Goal: Task Accomplishment & Management: Manage account settings

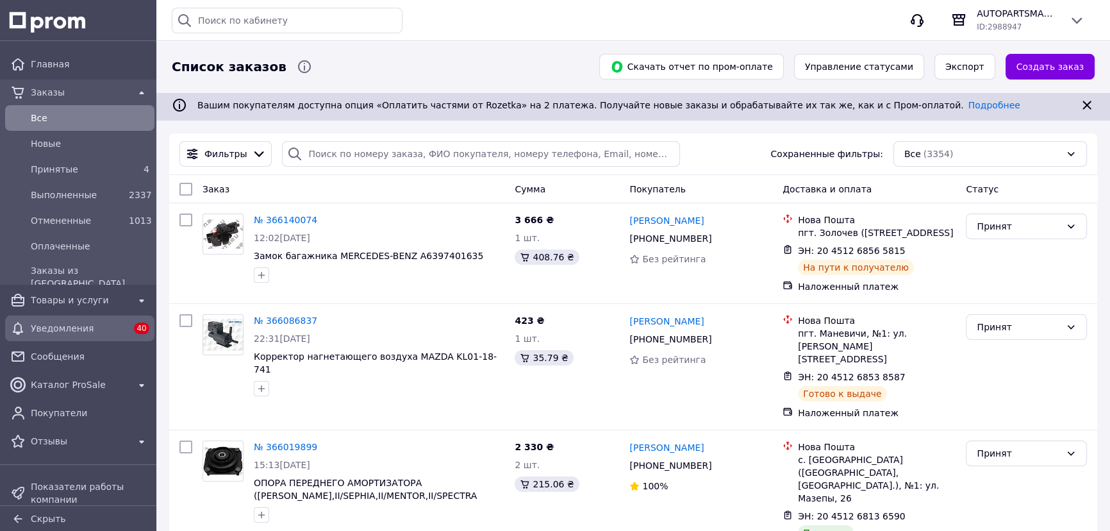
click at [65, 327] on span "Уведомления" at bounding box center [80, 328] width 98 height 13
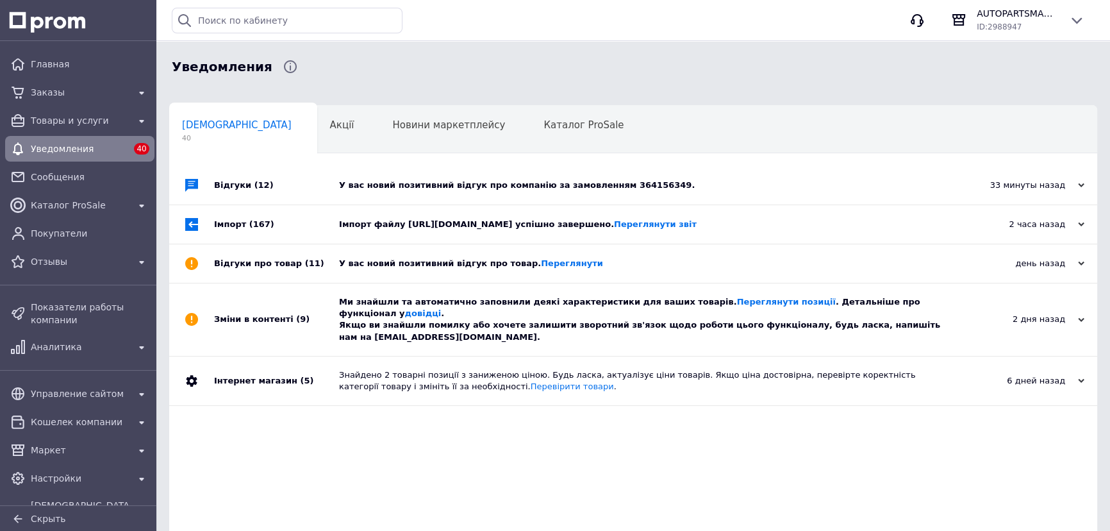
click at [563, 185] on div "У вас новий позитивний відгук про компанію за замовленням 364156349." at bounding box center [647, 185] width 617 height 12
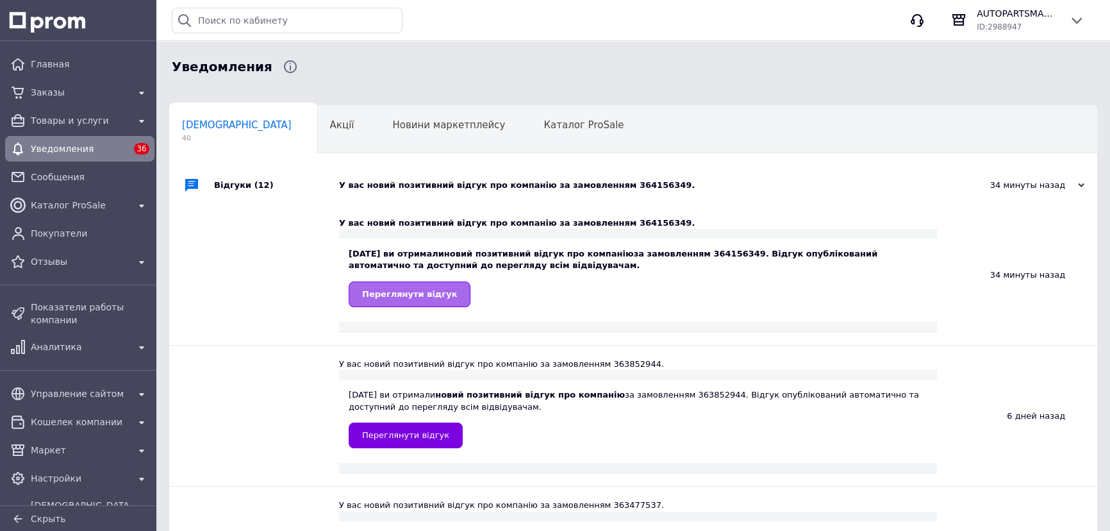
click at [414, 295] on span "Переглянути відгук" at bounding box center [409, 294] width 95 height 10
click at [425, 430] on span "Переглянути відгук" at bounding box center [405, 435] width 87 height 10
click at [62, 147] on span "Уведомления" at bounding box center [80, 148] width 98 height 13
click at [213, 126] on span "[DEMOGRAPHIC_DATA]" at bounding box center [237, 125] width 110 height 12
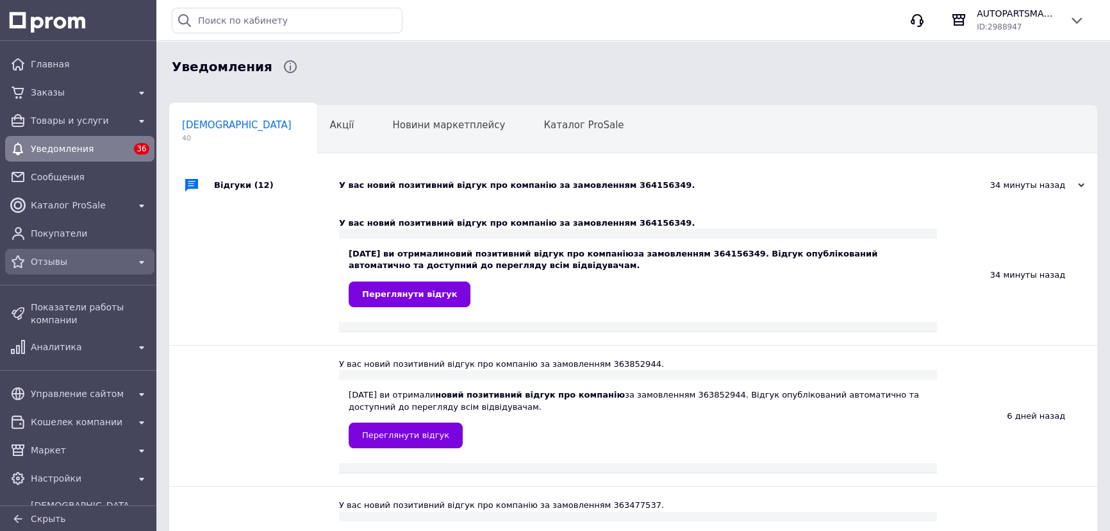
click at [60, 261] on span "Отзывы" at bounding box center [80, 261] width 98 height 13
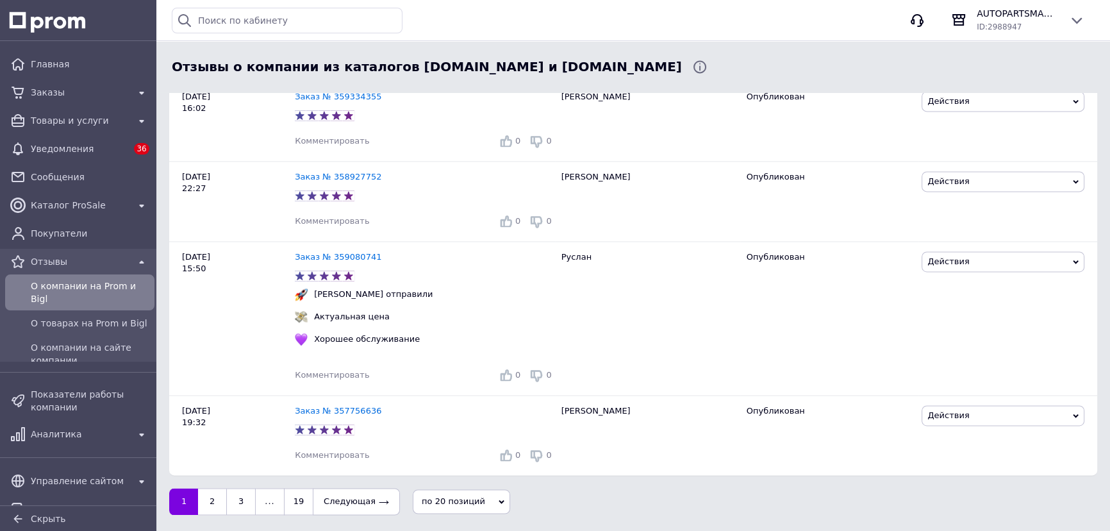
scroll to position [2351, 0]
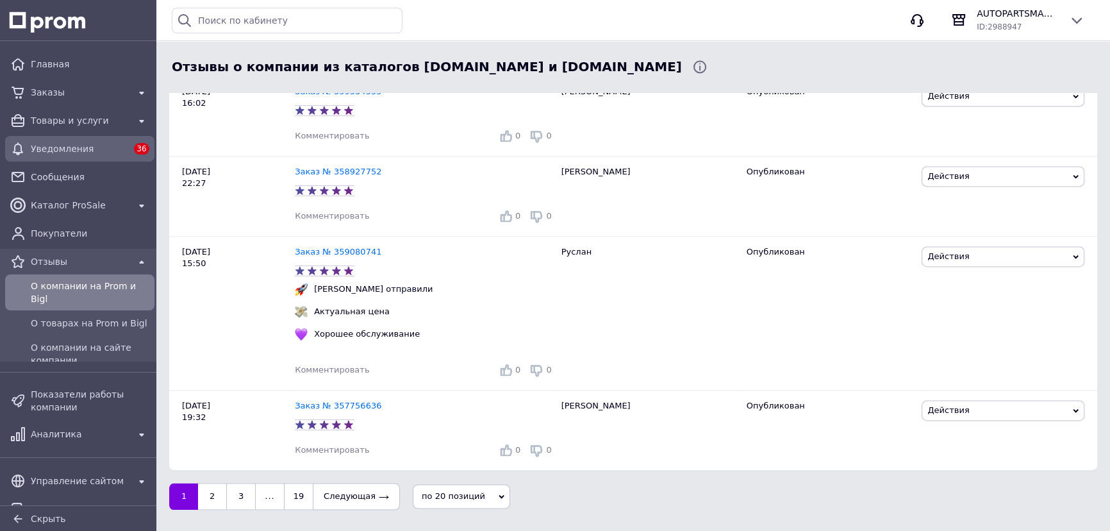
click at [64, 147] on span "Уведомления" at bounding box center [80, 148] width 98 height 13
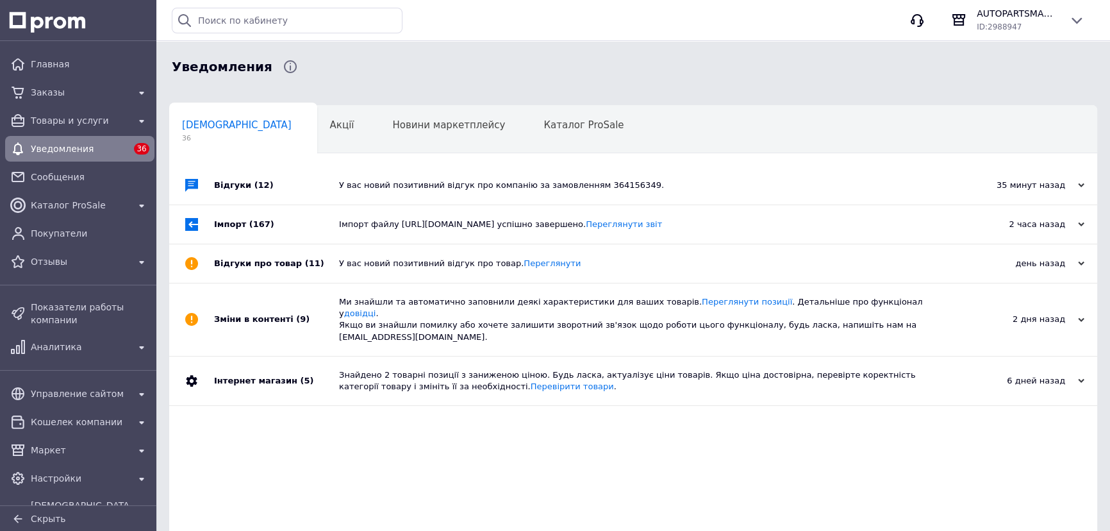
click at [414, 261] on div "У вас новий позитивний відгук про товар. [GEOGRAPHIC_DATA]" at bounding box center [647, 264] width 617 height 12
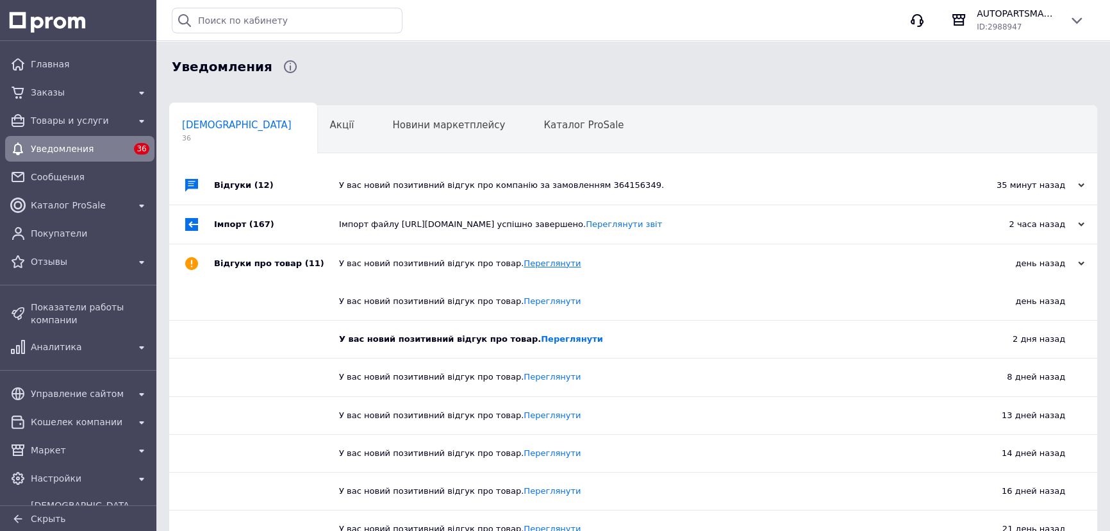
click at [524, 263] on link "Переглянути" at bounding box center [552, 263] width 57 height 10
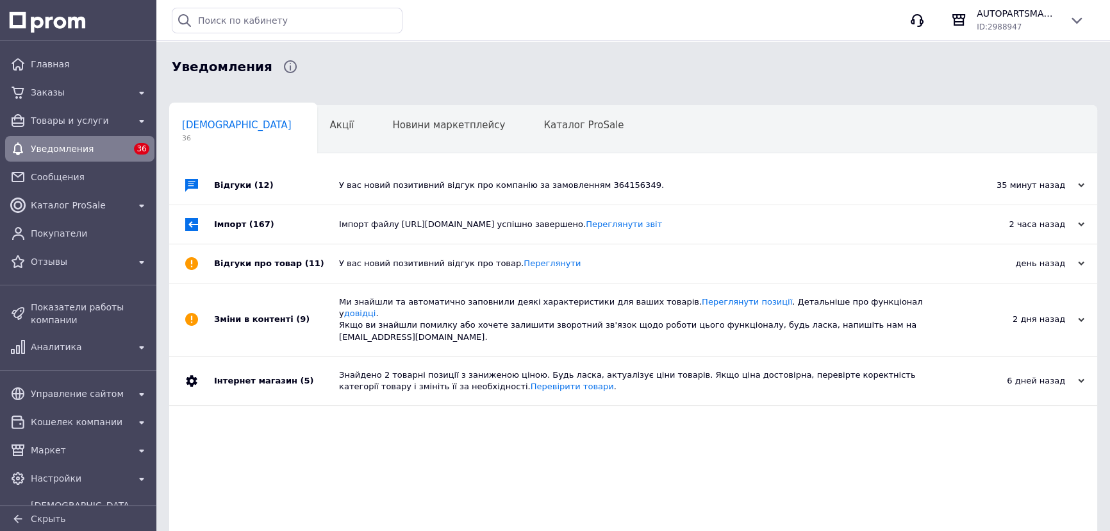
click at [355, 260] on div "У вас новий позитивний відгук про товар. [GEOGRAPHIC_DATA]" at bounding box center [647, 264] width 617 height 12
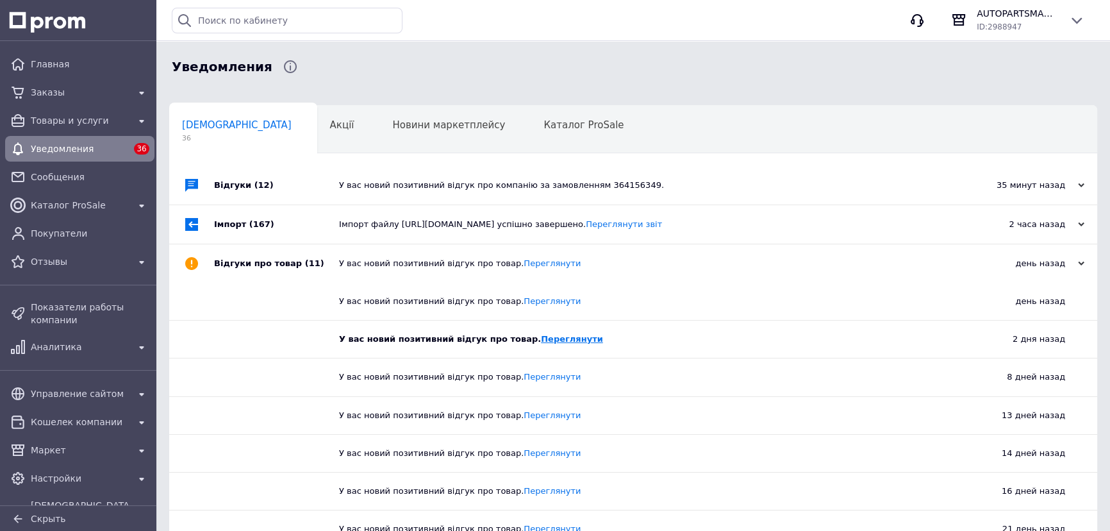
click at [541, 341] on link "Переглянути" at bounding box center [572, 339] width 62 height 10
click at [524, 375] on link "Переглянути" at bounding box center [552, 377] width 57 height 10
click at [45, 65] on span "Главная" at bounding box center [90, 64] width 119 height 13
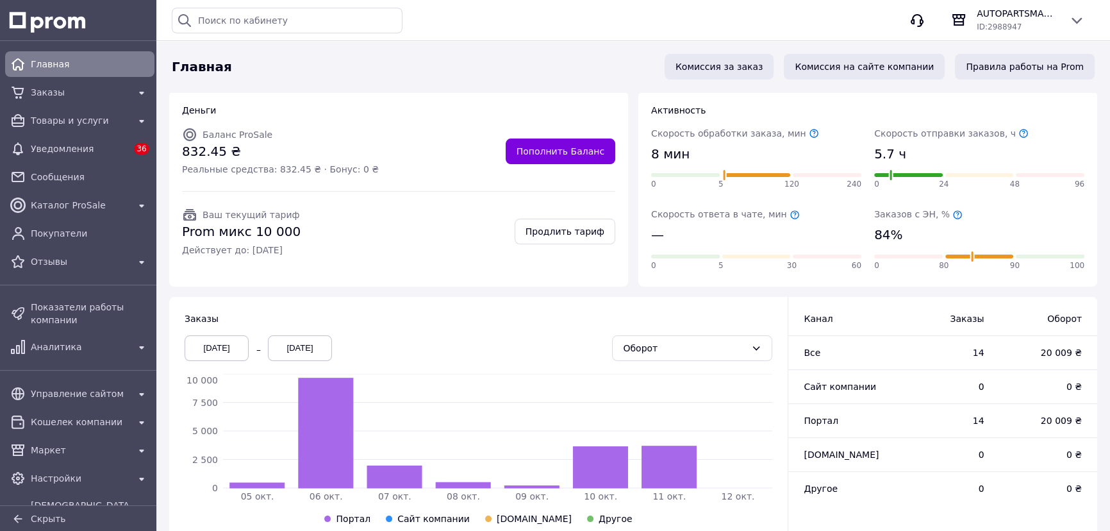
scroll to position [174, 0]
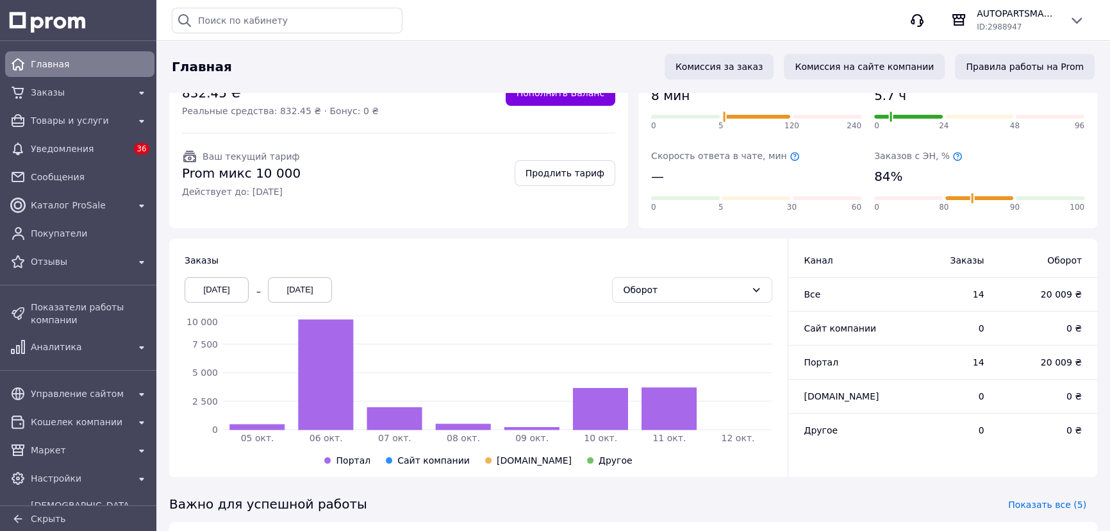
click at [520, 458] on span "[DOMAIN_NAME]" at bounding box center [534, 460] width 75 height 10
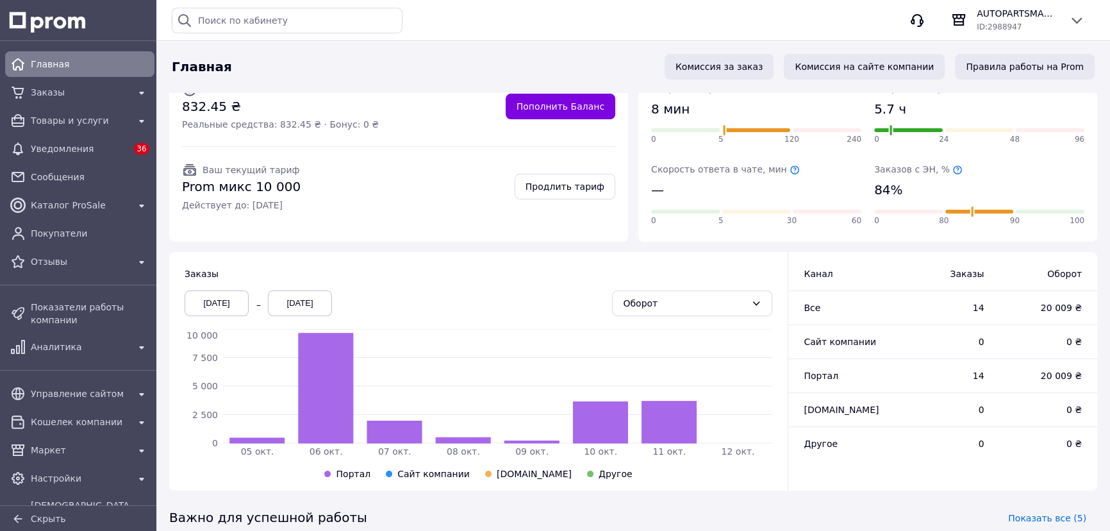
scroll to position [252, 0]
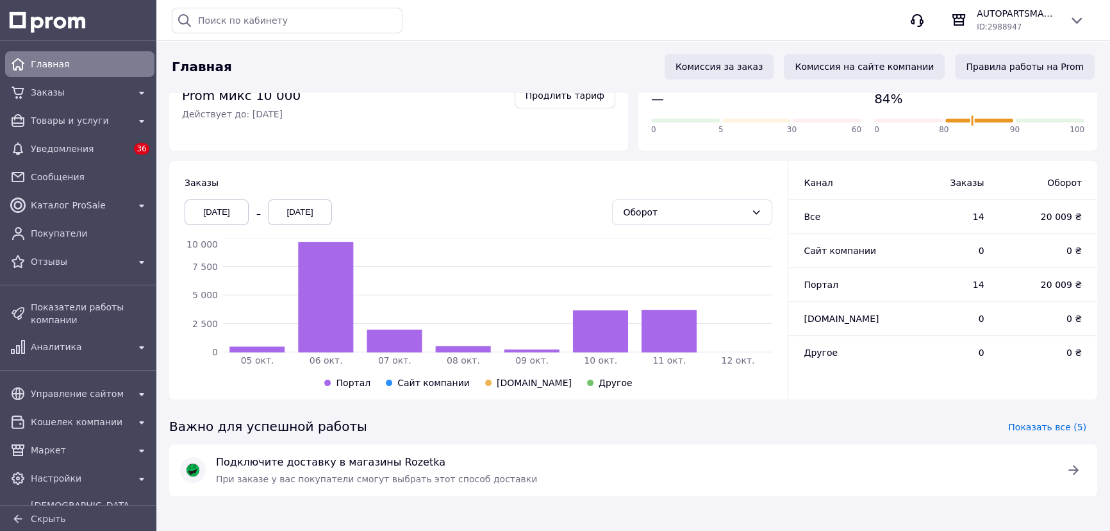
click at [518, 378] on span "[DOMAIN_NAME]" at bounding box center [534, 382] width 75 height 10
click at [598, 385] on span "Другое" at bounding box center [615, 382] width 34 height 10
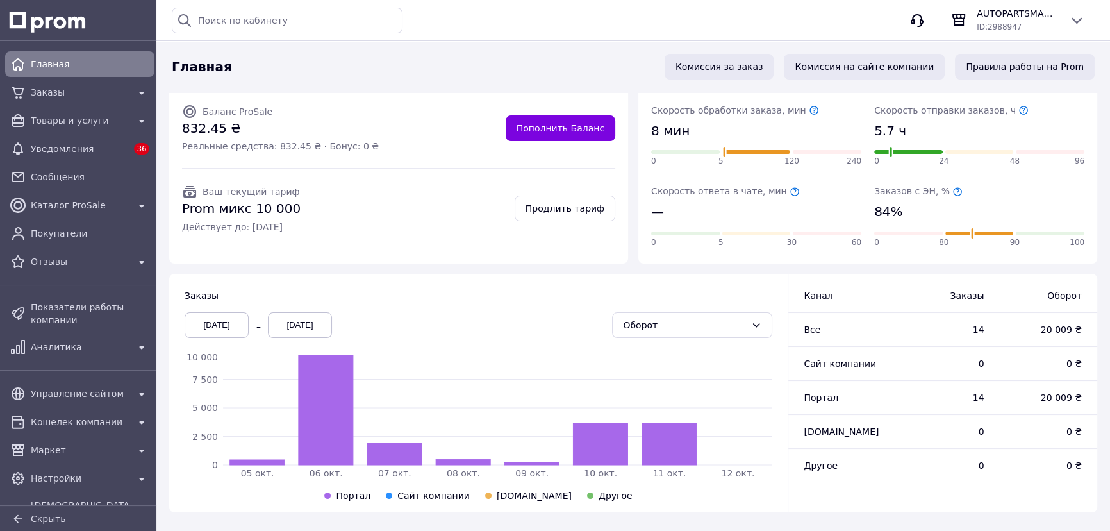
scroll to position [135, 0]
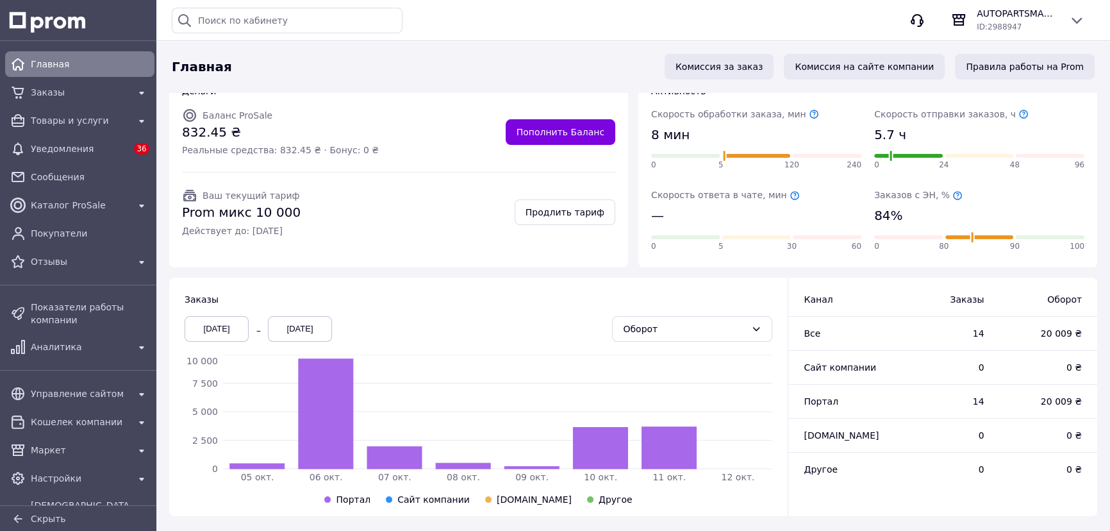
click at [215, 326] on div "[DATE]" at bounding box center [217, 329] width 64 height 26
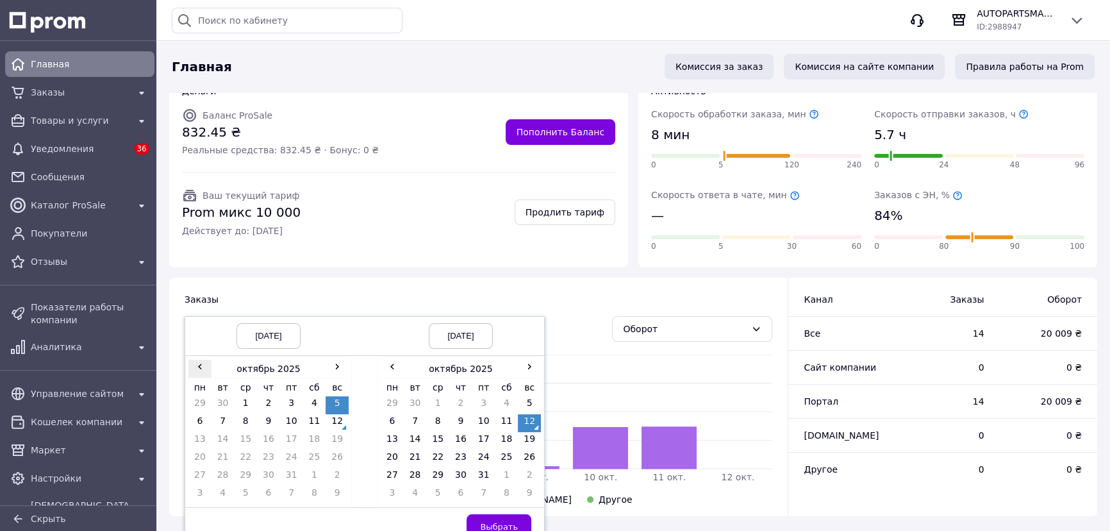
click at [201, 368] on span "‹" at bounding box center [199, 365] width 23 height 13
click at [342, 367] on span "›" at bounding box center [337, 365] width 23 height 13
click at [290, 332] on div "[DATE]" at bounding box center [268, 336] width 64 height 26
drag, startPoint x: 290, startPoint y: 333, endPoint x: 283, endPoint y: 335, distance: 7.3
click at [283, 335] on div "[DATE]" at bounding box center [268, 336] width 64 height 26
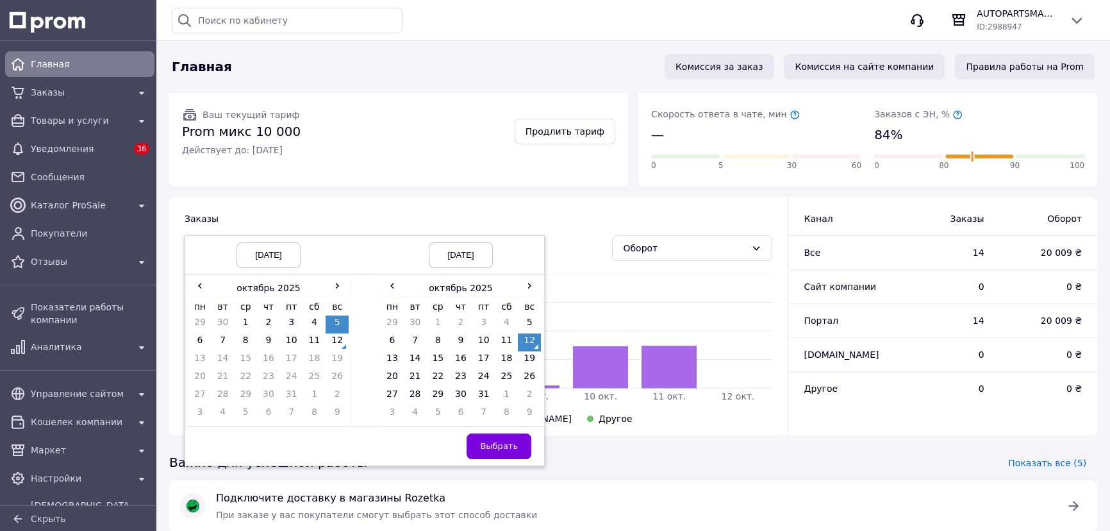
scroll to position [252, 0]
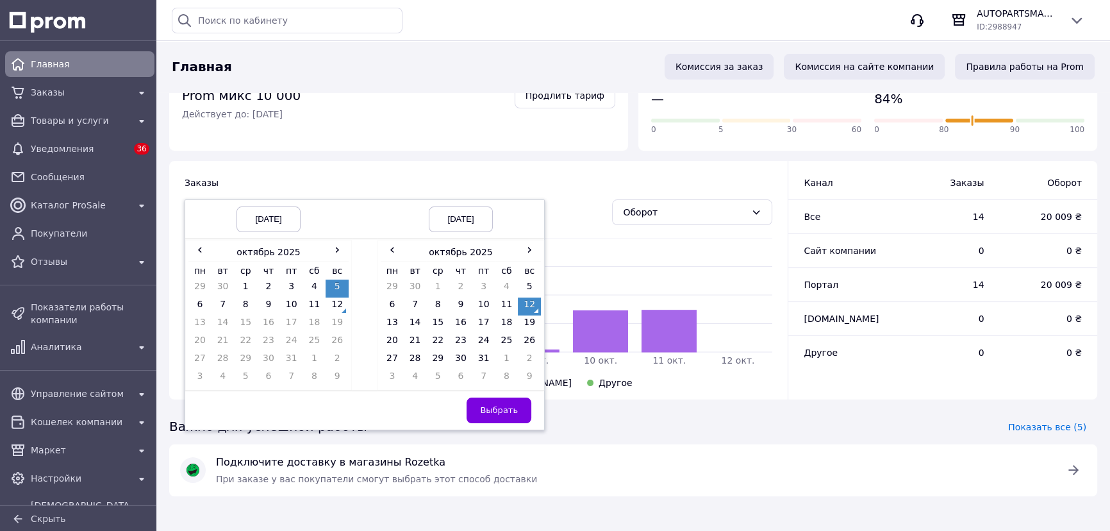
click at [290, 217] on div "[DATE]" at bounding box center [268, 219] width 64 height 26
click at [285, 217] on div "[DATE]" at bounding box center [268, 219] width 64 height 26
click at [252, 252] on th "октябрь 2025" at bounding box center [268, 252] width 115 height 19
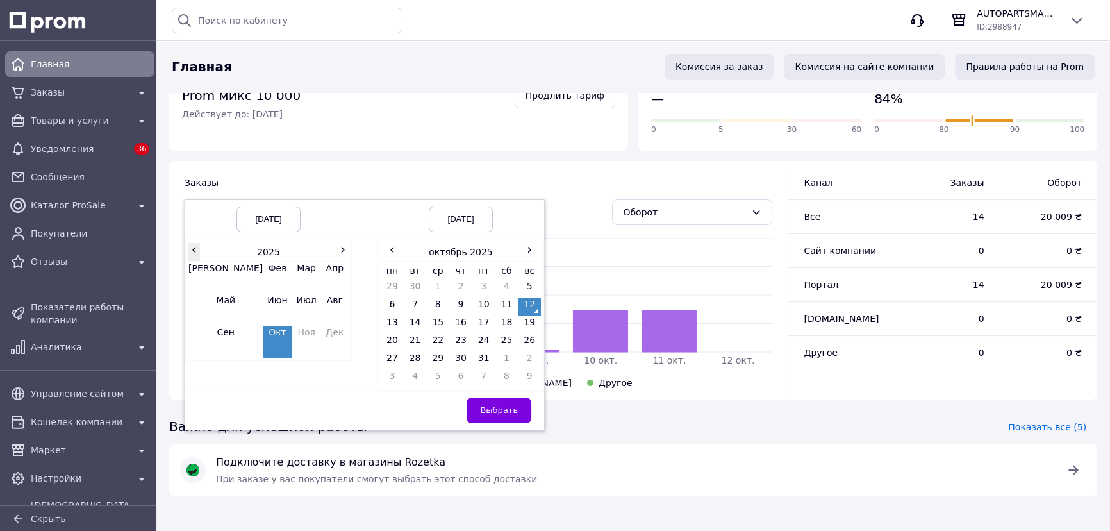
click at [195, 251] on span "‹" at bounding box center [194, 249] width 12 height 13
click at [263, 333] on td "Окт" at bounding box center [277, 342] width 29 height 32
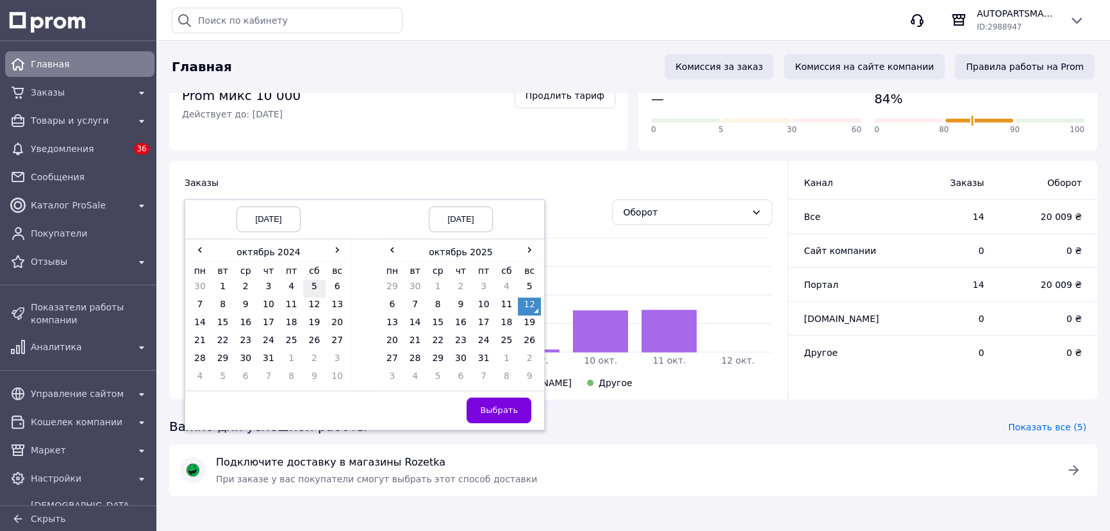
click at [317, 287] on td "5" at bounding box center [314, 288] width 23 height 18
click at [504, 409] on span "Выбрать" at bounding box center [499, 410] width 38 height 10
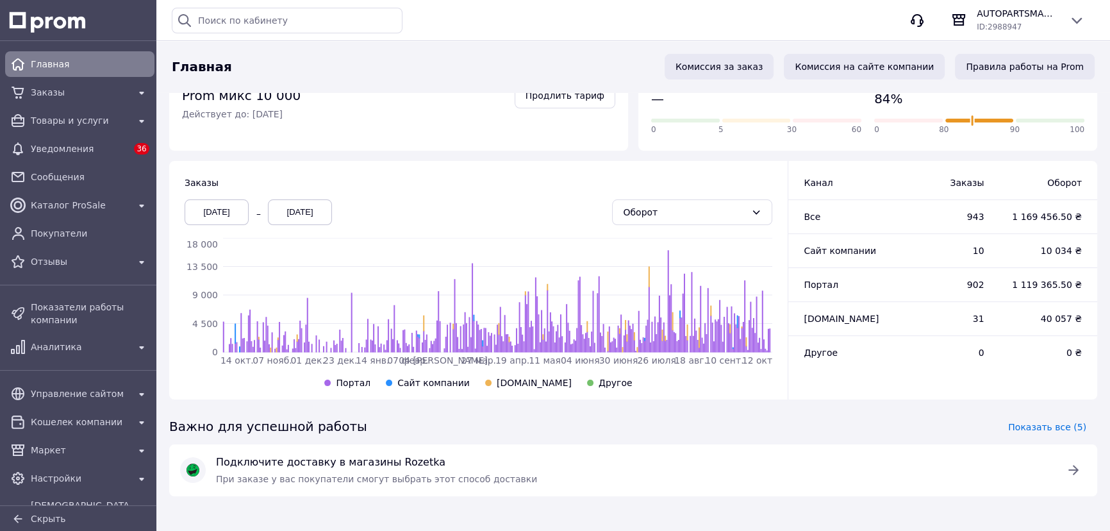
click at [525, 380] on span "[DOMAIN_NAME]" at bounding box center [534, 382] width 75 height 10
click at [1064, 428] on span "Показать все (5)" at bounding box center [1047, 426] width 78 height 13
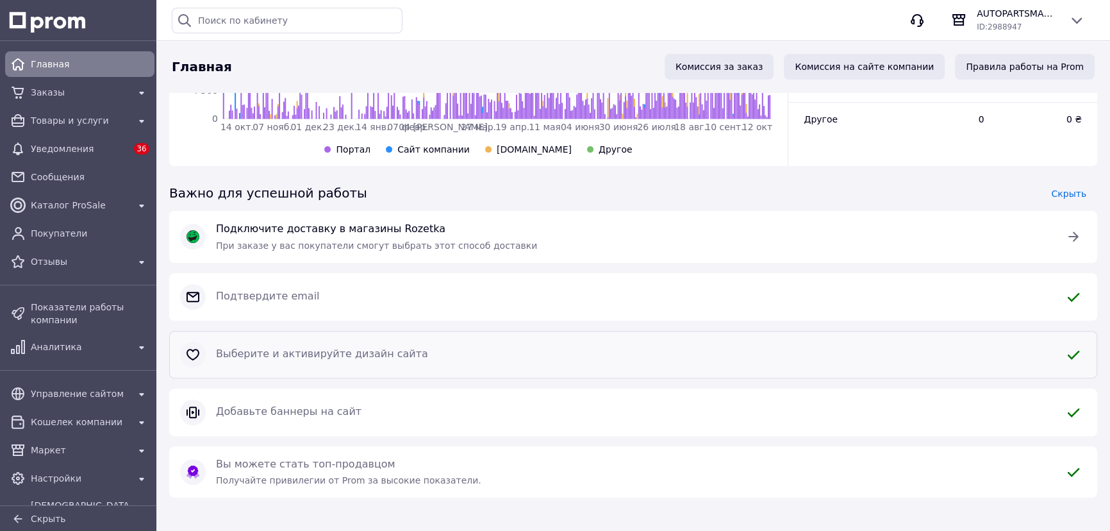
scroll to position [487, 0]
click at [50, 60] on span "Главная" at bounding box center [90, 64] width 119 height 13
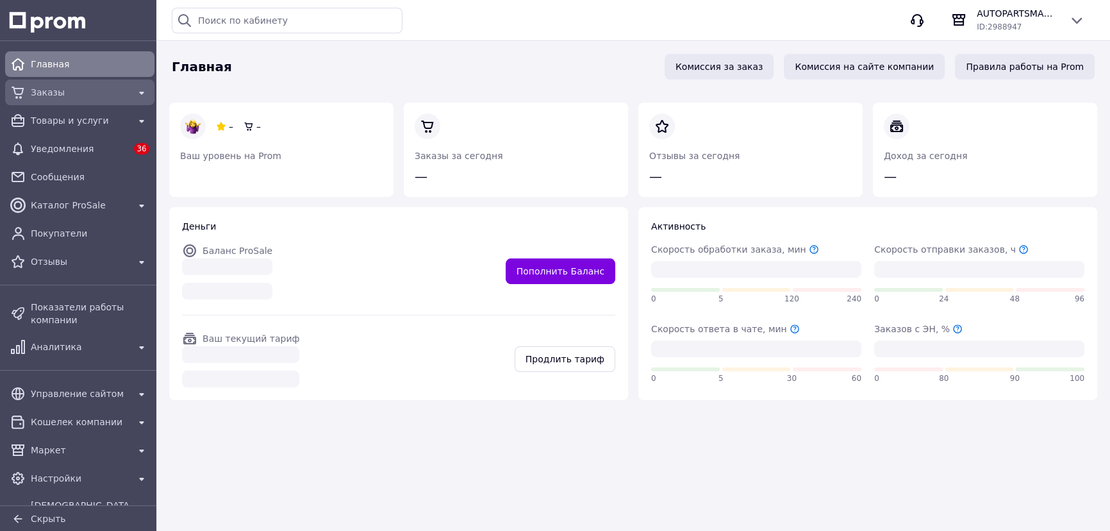
click at [43, 95] on span "Заказы" at bounding box center [80, 92] width 98 height 13
